Goal: Check status: Check status

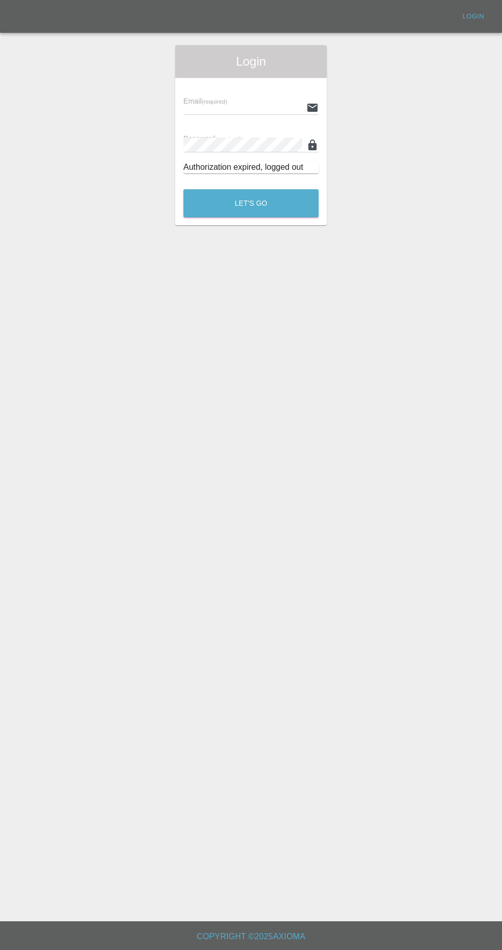
click at [251, 108] on input "text" at bounding box center [243, 107] width 119 height 15
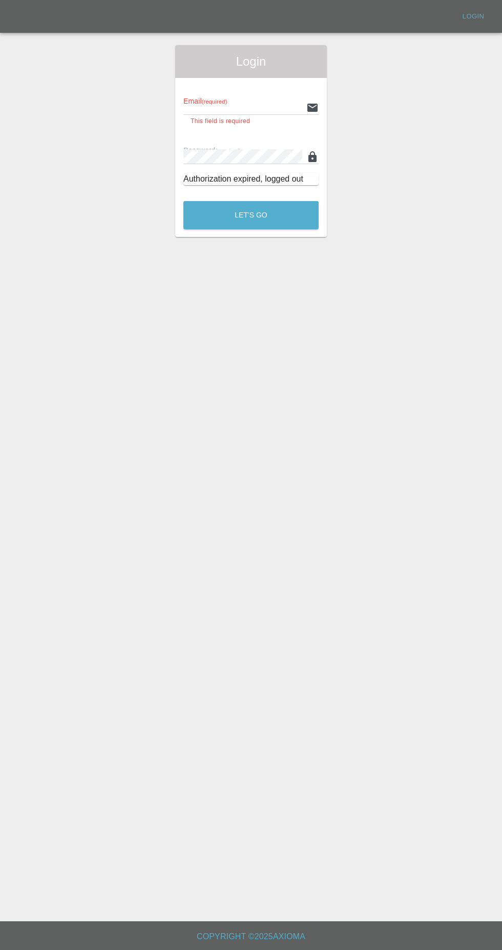
type input "[EMAIL_ADDRESS][DOMAIN_NAME]"
click at [184, 201] on button "Let's Go" at bounding box center [251, 215] width 135 height 28
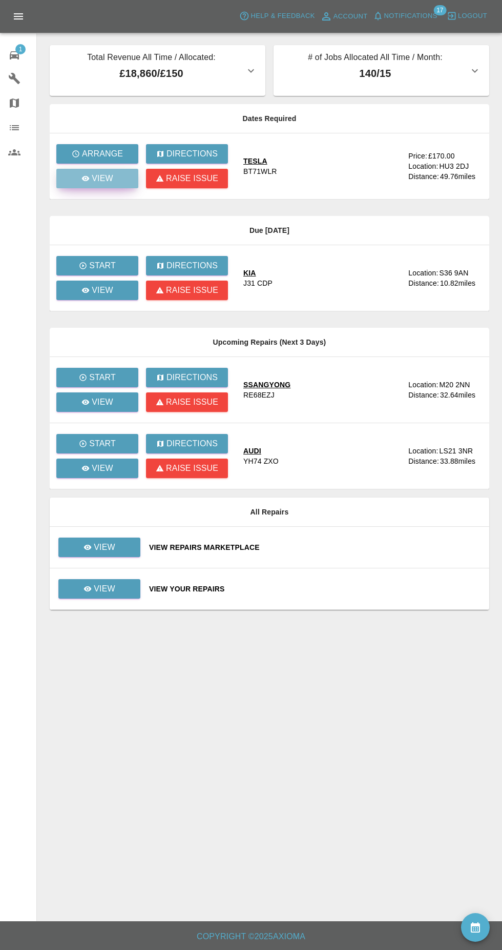
click at [119, 181] on link "View" at bounding box center [97, 178] width 82 height 19
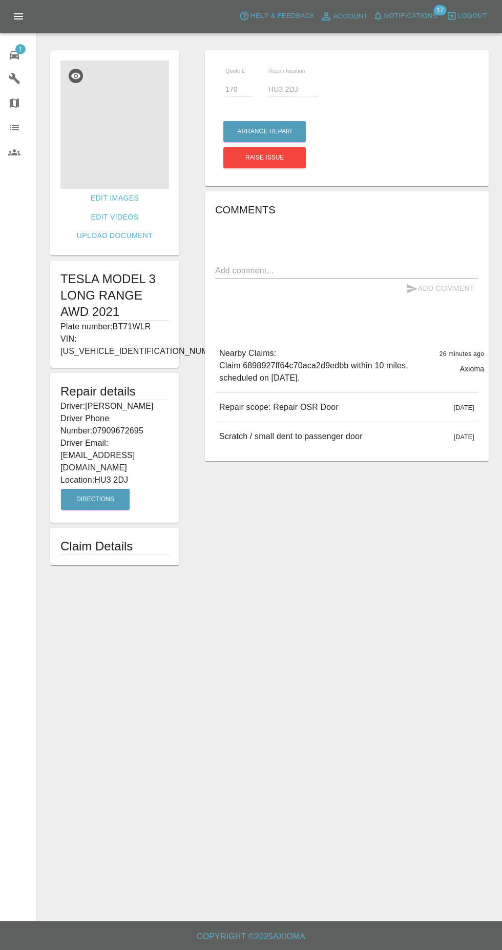
click at [125, 131] on img at bounding box center [114, 124] width 109 height 128
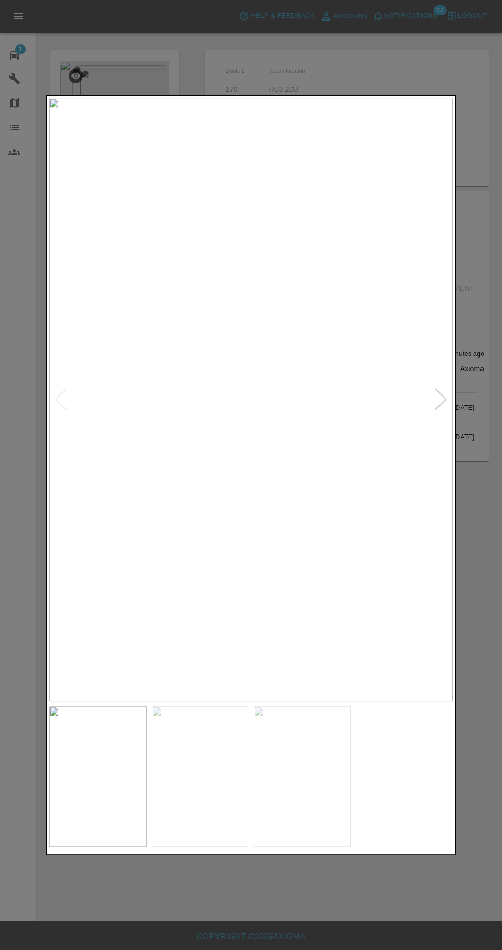
click at [289, 773] on img at bounding box center [302, 776] width 97 height 140
click at [361, 57] on div at bounding box center [251, 475] width 502 height 950
